Goal: Task Accomplishment & Management: Use online tool/utility

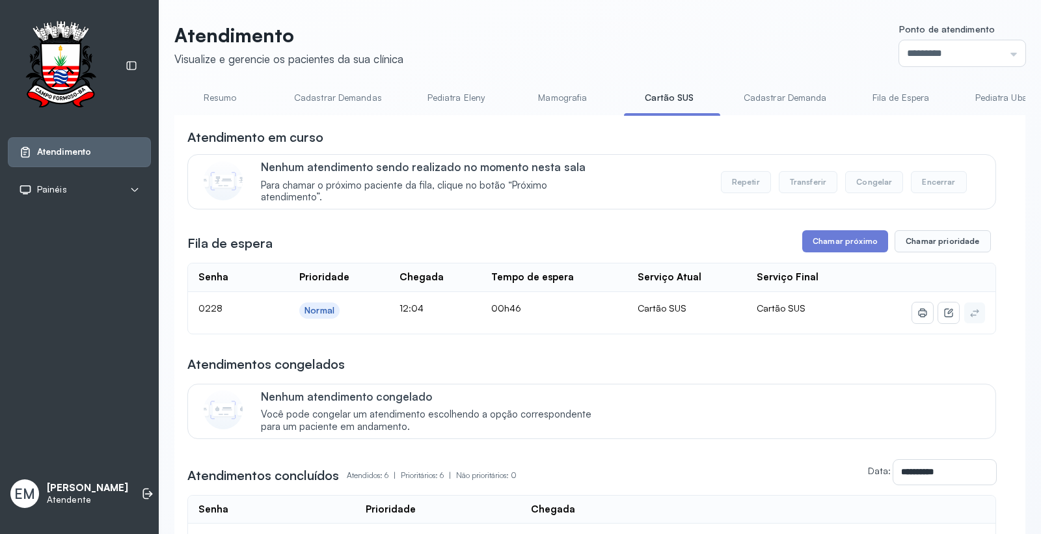
click at [141, 490] on icon at bounding box center [147, 493] width 13 height 13
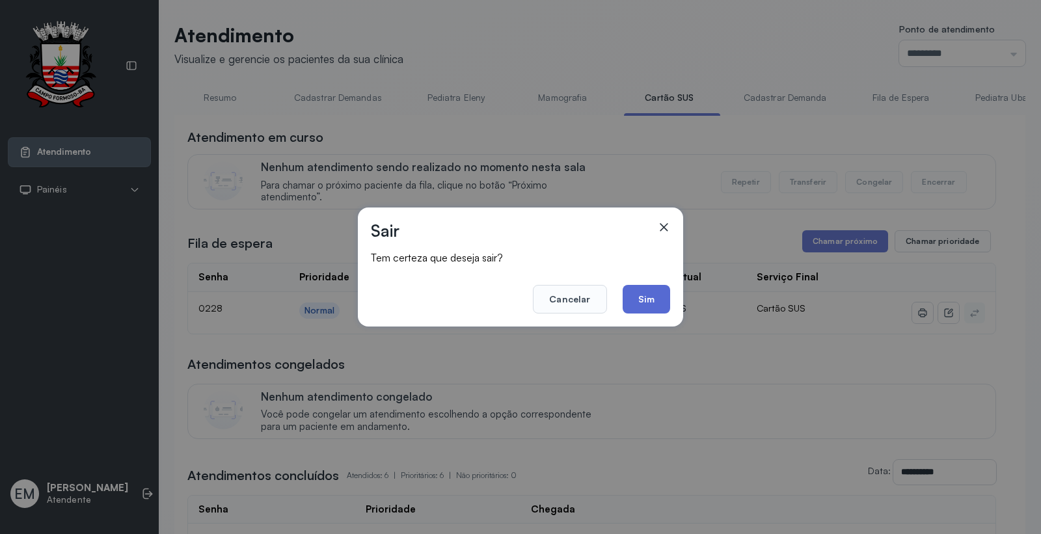
click at [657, 296] on button "Sim" at bounding box center [647, 299] width 48 height 29
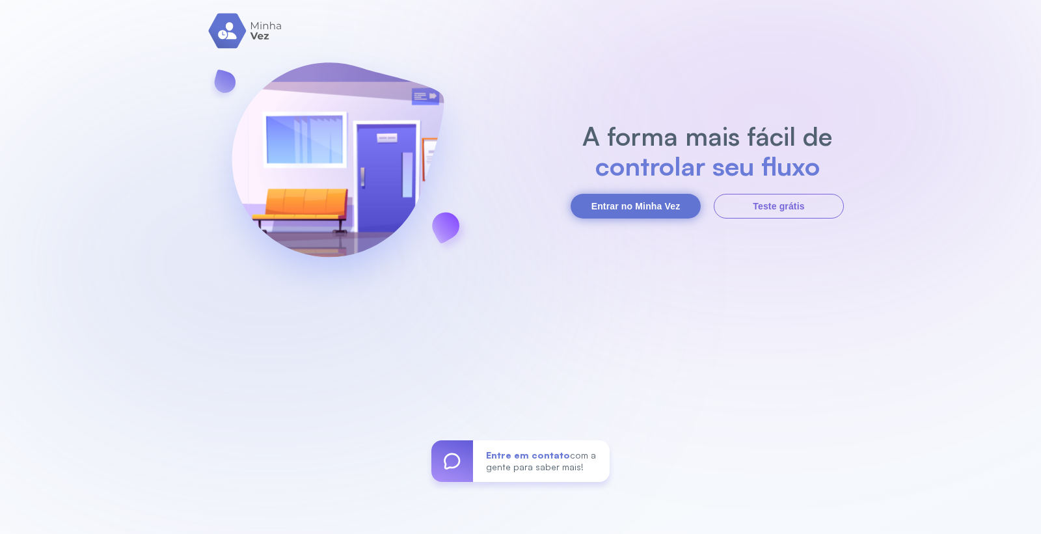
click at [606, 204] on button "Entrar no Minha Vez" at bounding box center [636, 206] width 130 height 25
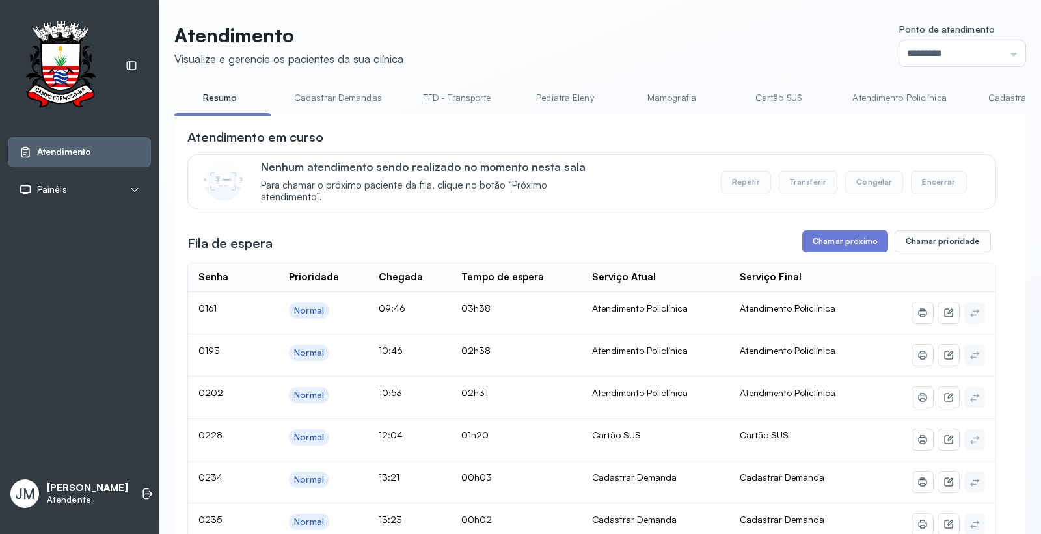
click at [765, 99] on link "Cartão SUS" at bounding box center [778, 97] width 91 height 21
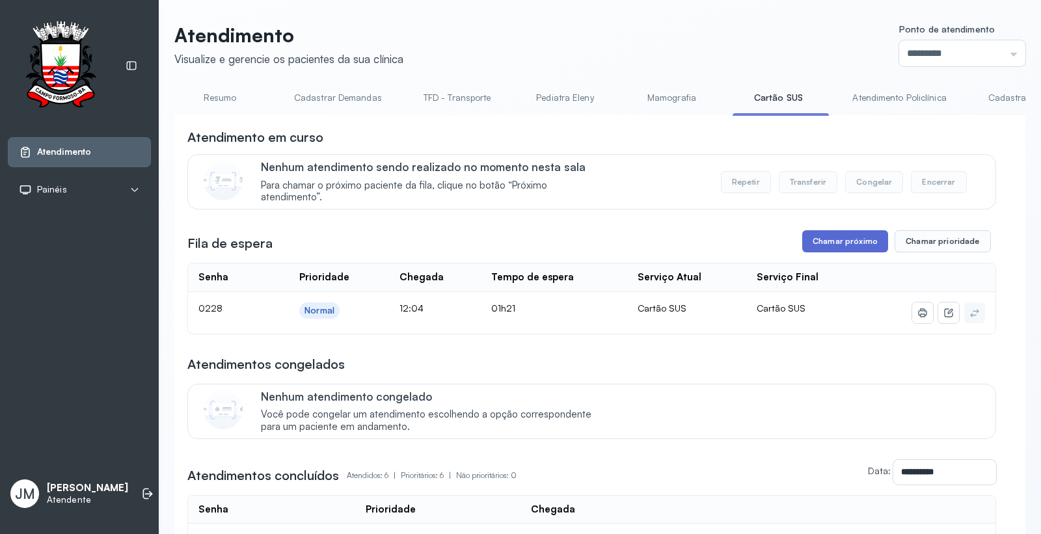
click at [834, 244] on button "Chamar próximo" at bounding box center [845, 241] width 86 height 22
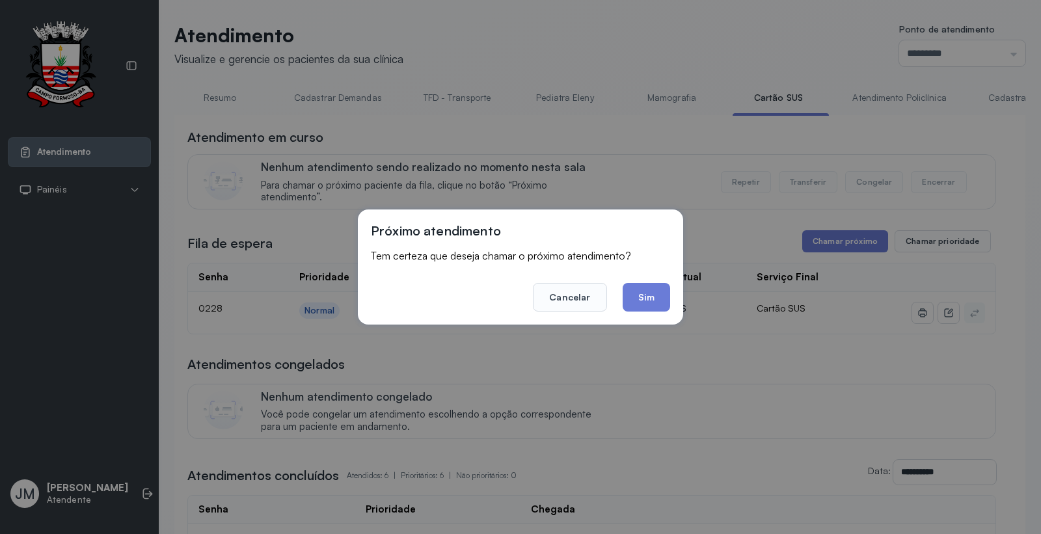
drag, startPoint x: 660, startPoint y: 293, endPoint x: 674, endPoint y: 288, distance: 15.0
click at [665, 290] on button "Sim" at bounding box center [647, 297] width 48 height 29
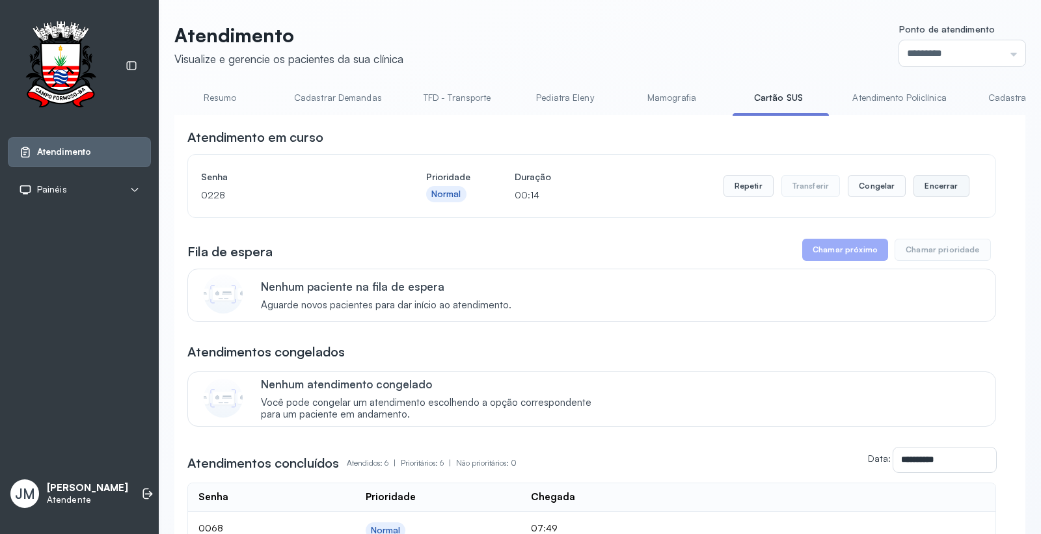
click at [936, 189] on button "Encerrar" at bounding box center [941, 186] width 55 height 22
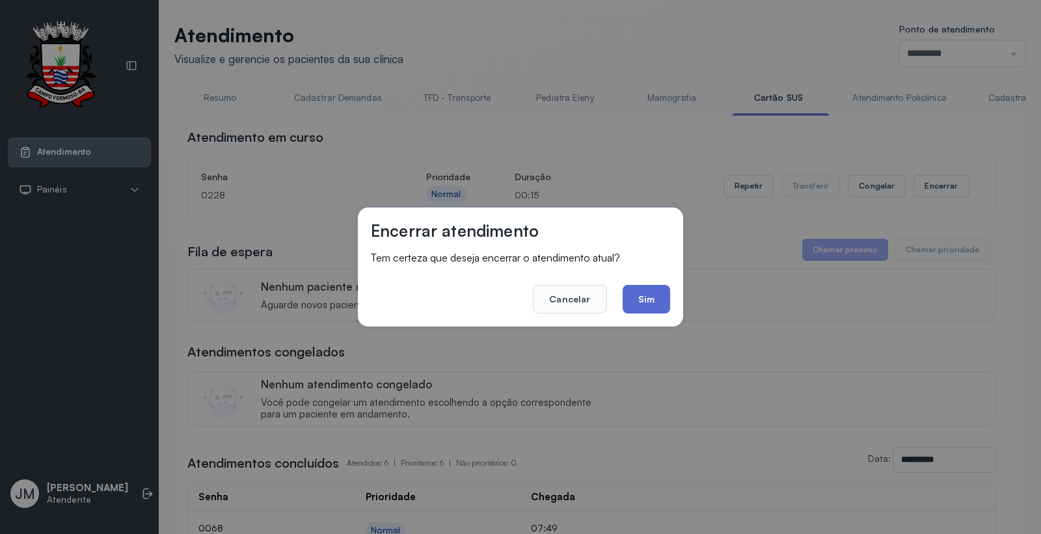
click at [648, 288] on button "Sim" at bounding box center [647, 299] width 48 height 29
